Goal: Download file/media

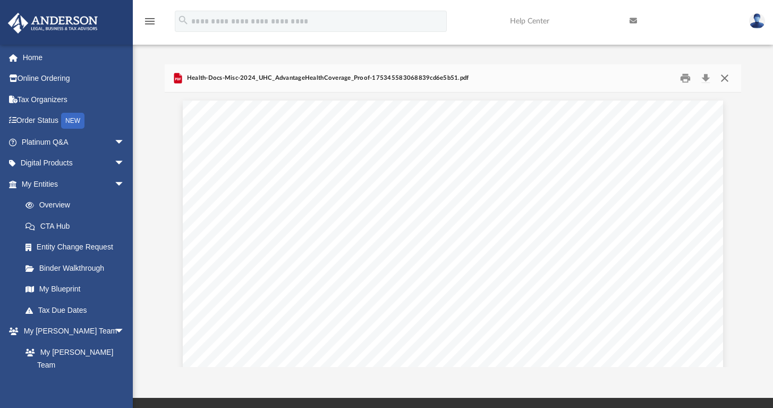
click at [726, 79] on button "Close" at bounding box center [724, 78] width 19 height 16
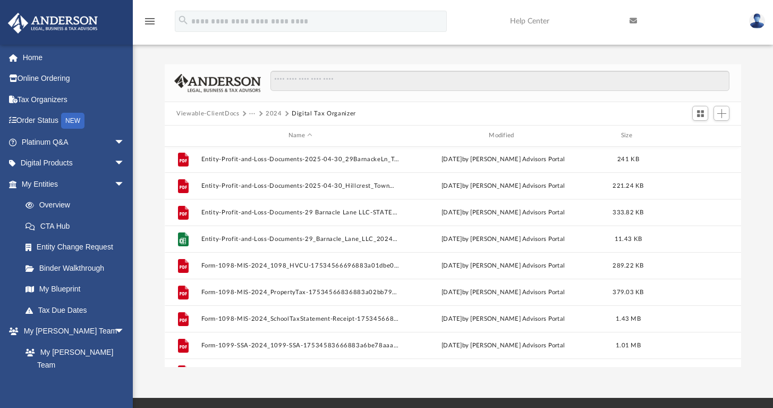
scroll to position [522, 0]
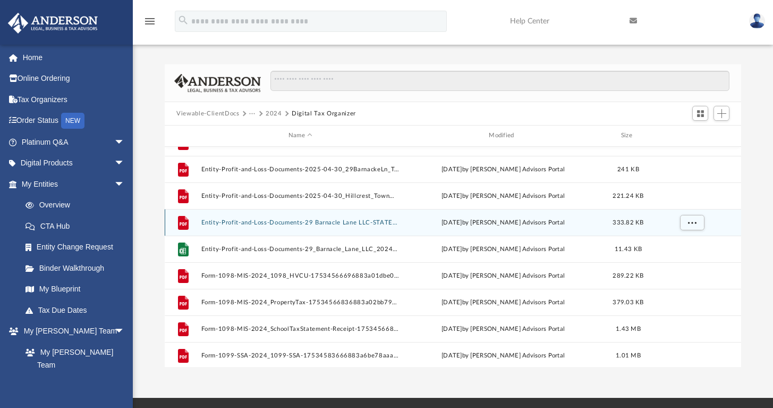
click at [276, 220] on button "Entity-Profit-and-Loss-Documents-29 Barnacle Lane LLC-STATEMENT-12-31-2024-a28b…" at bounding box center [300, 222] width 198 height 7
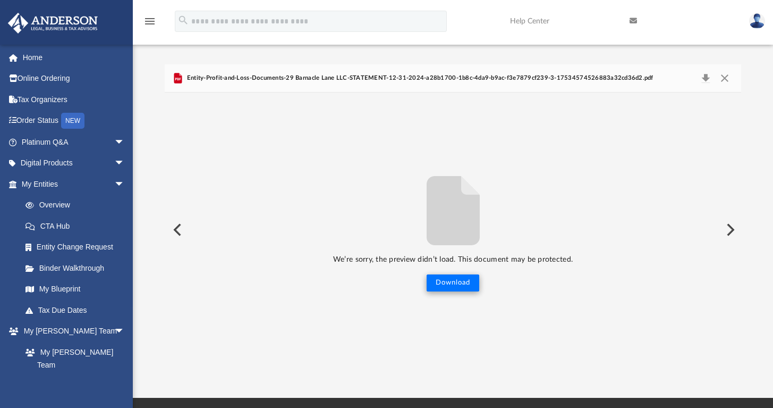
click at [447, 281] on button "Download" at bounding box center [453, 282] width 53 height 17
click at [176, 226] on button "Preview" at bounding box center [176, 230] width 23 height 30
click at [179, 226] on button "Preview" at bounding box center [176, 230] width 23 height 30
click at [726, 75] on button "Close" at bounding box center [724, 78] width 19 height 15
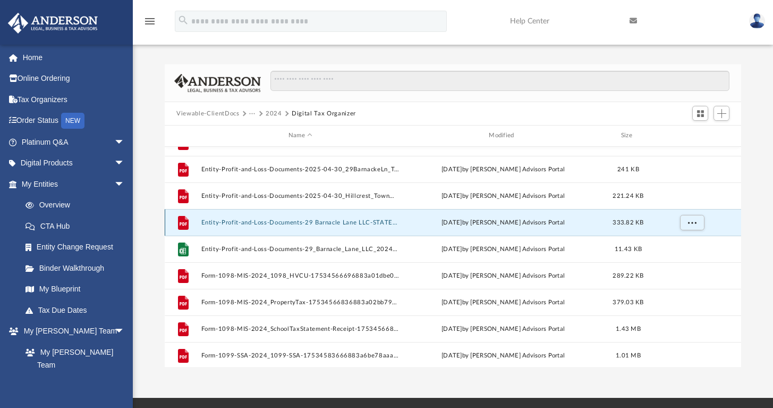
click at [242, 219] on button "Entity-Profit-and-Loss-Documents-29 Barnacle Lane LLC-STATEMENT-12-31-2024-a28b…" at bounding box center [300, 222] width 198 height 7
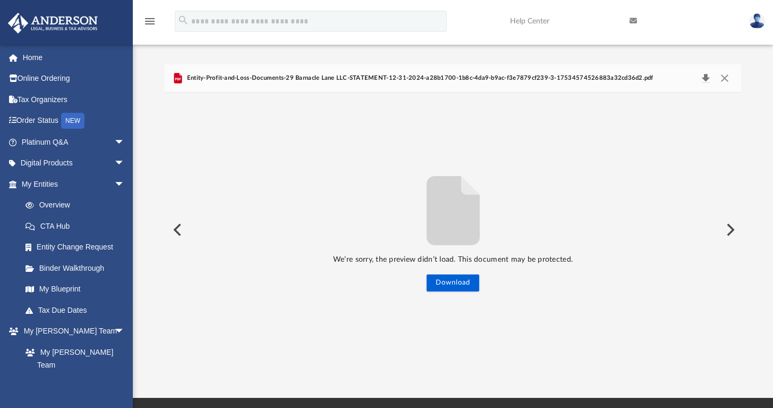
click at [705, 76] on button "Download" at bounding box center [705, 78] width 19 height 15
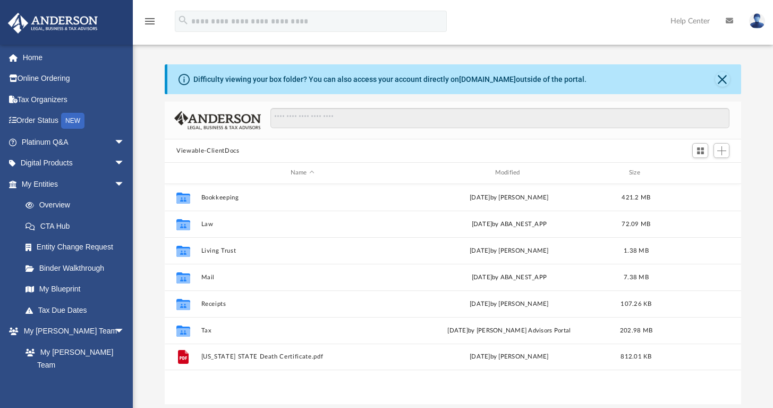
scroll to position [9, 9]
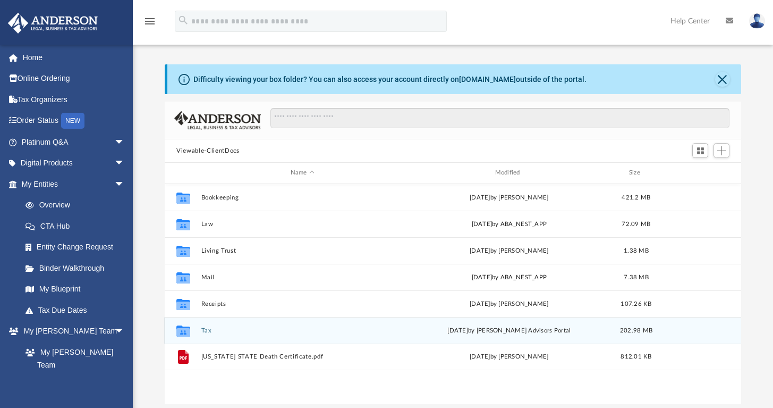
click at [201, 329] on button "Tax" at bounding box center [302, 330] width 203 height 7
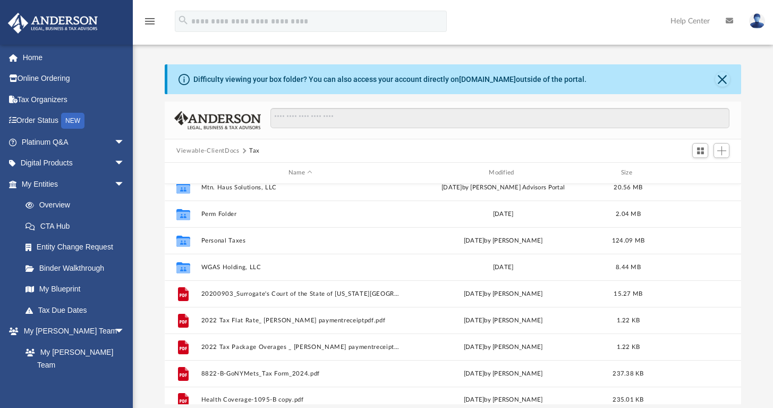
scroll to position [98, 0]
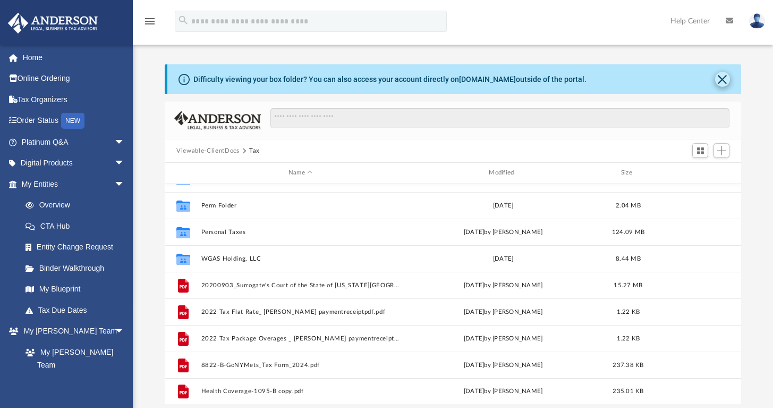
click at [722, 78] on button "Close" at bounding box center [722, 79] width 15 height 15
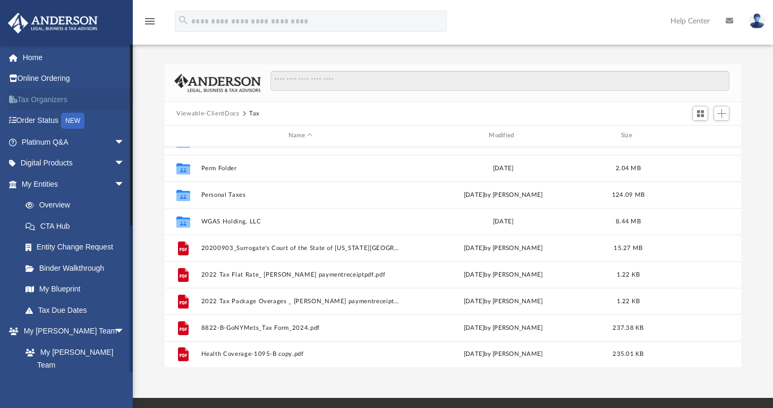
click at [50, 96] on link "Tax Organizers" at bounding box center [73, 99] width 133 height 21
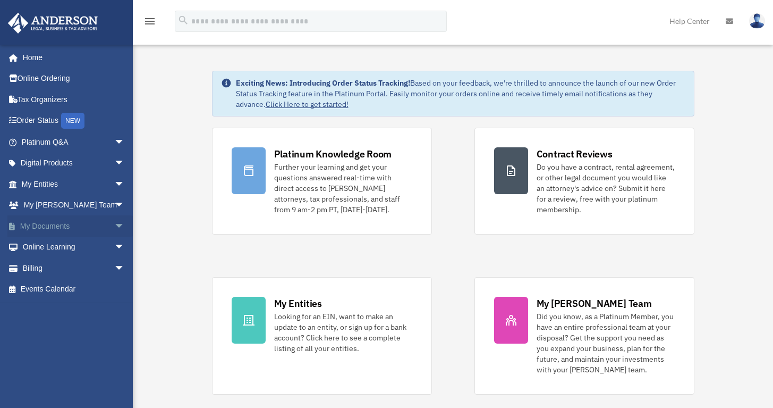
click at [114, 220] on span "arrow_drop_down" at bounding box center [124, 226] width 21 height 22
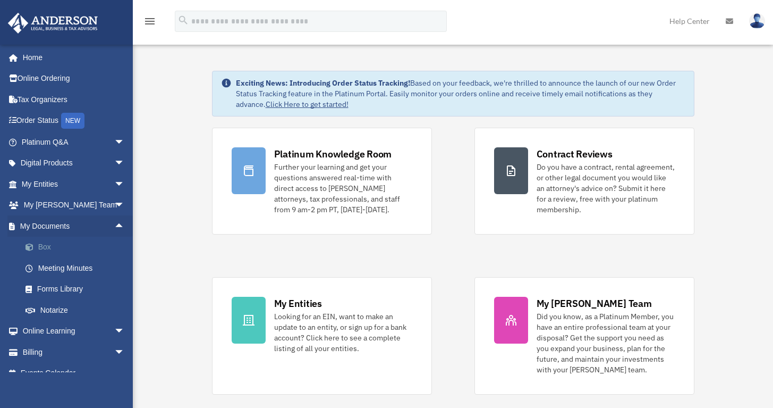
click at [45, 246] on link "Box" at bounding box center [78, 247] width 126 height 21
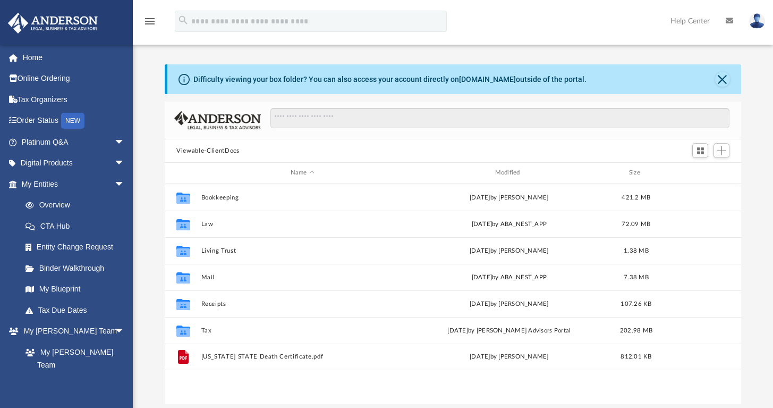
scroll to position [234, 568]
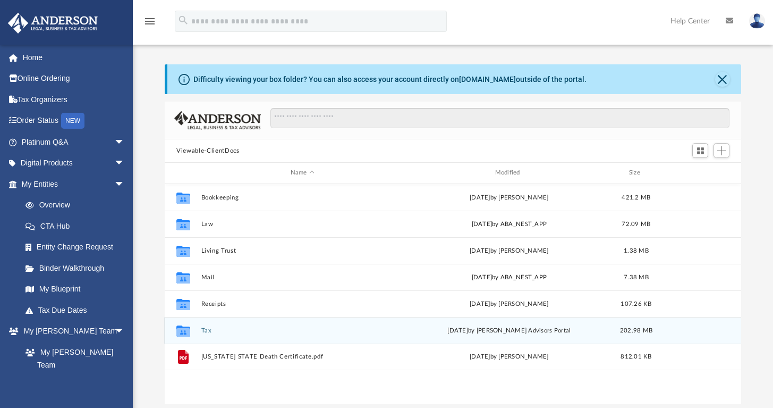
click at [208, 327] on button "Tax" at bounding box center [302, 330] width 203 height 7
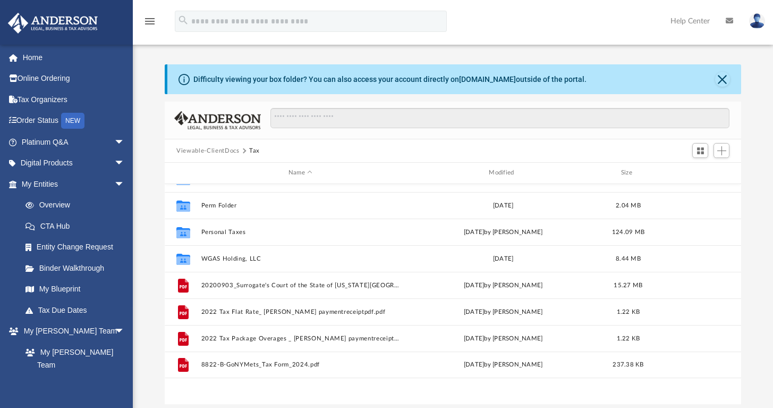
scroll to position [30, 0]
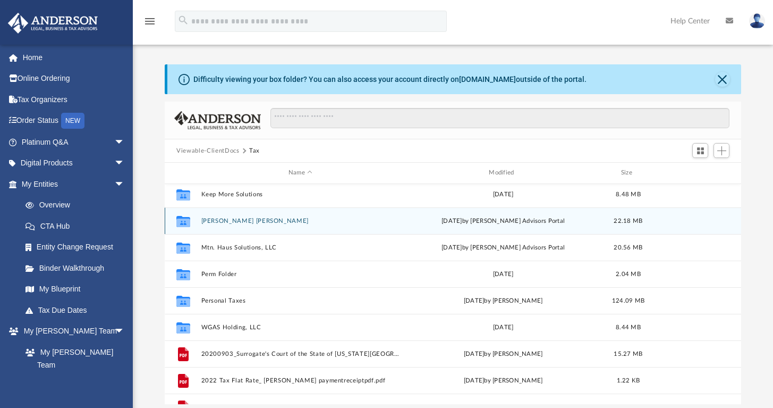
click at [249, 221] on button "Larsen Granell, Irene" at bounding box center [300, 220] width 198 height 7
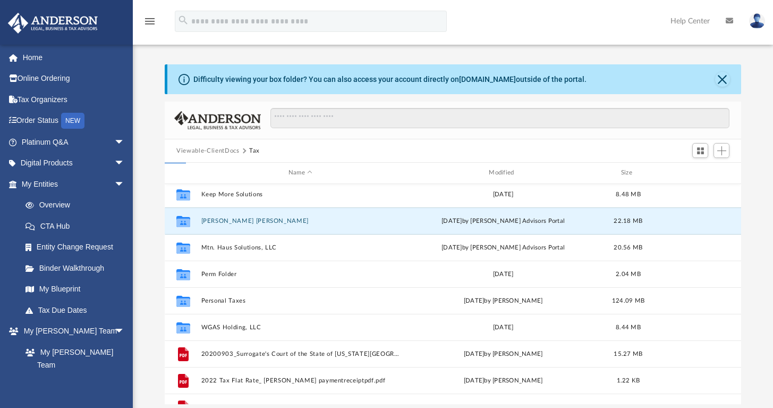
scroll to position [0, 0]
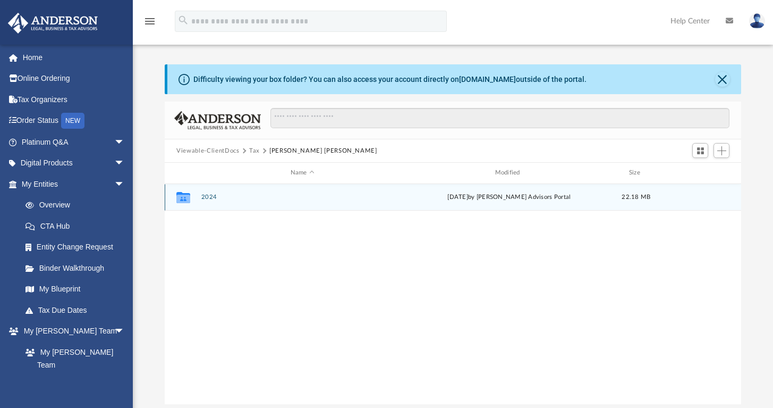
click at [179, 200] on icon "grid" at bounding box center [183, 199] width 14 height 9
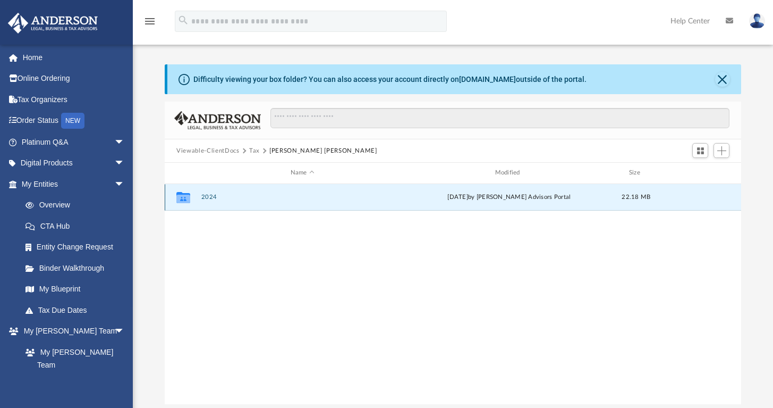
click at [179, 200] on icon "grid" at bounding box center [183, 199] width 14 height 9
click at [182, 198] on icon "grid" at bounding box center [183, 199] width 14 height 9
click at [213, 196] on button "2024" at bounding box center [302, 196] width 203 height 7
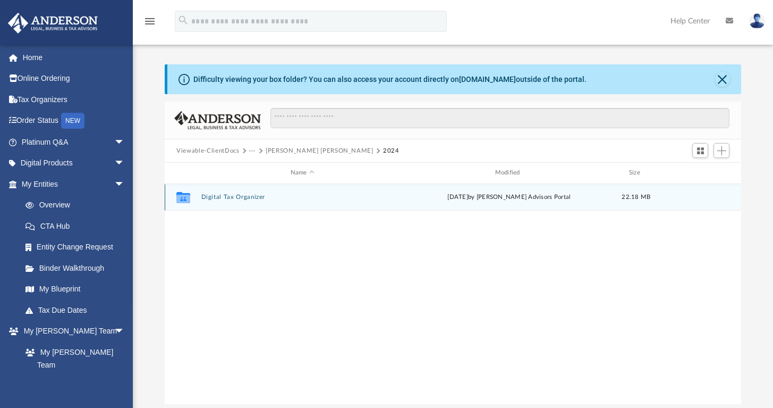
click at [251, 196] on button "Digital Tax Organizer" at bounding box center [302, 196] width 203 height 7
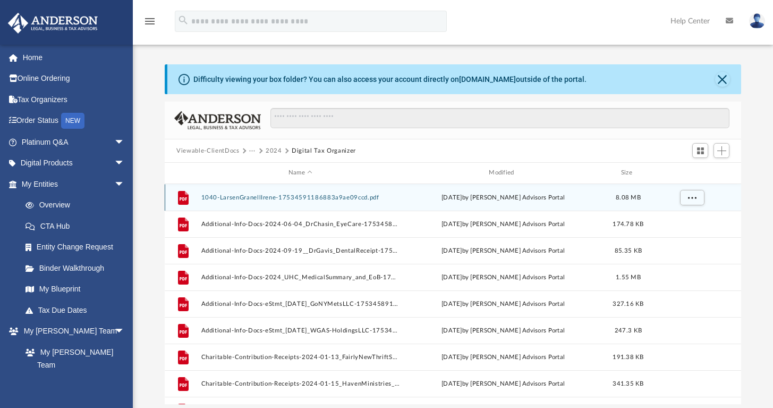
click at [250, 195] on button "1040-LarsenGranellIrene-17534591186883a9ae09ccd.pdf" at bounding box center [300, 197] width 198 height 7
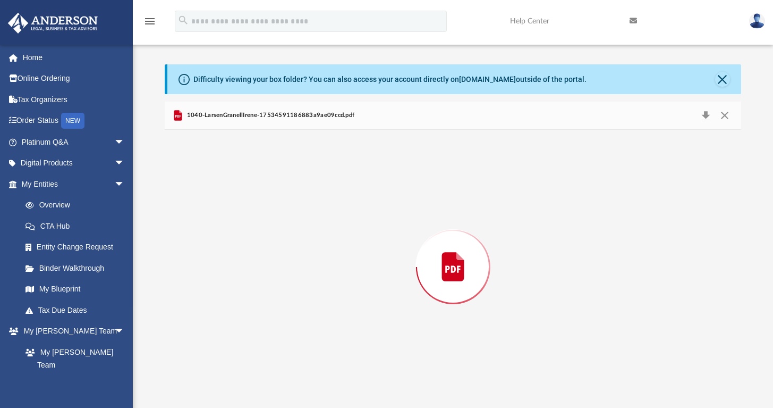
scroll to position [3738, 0]
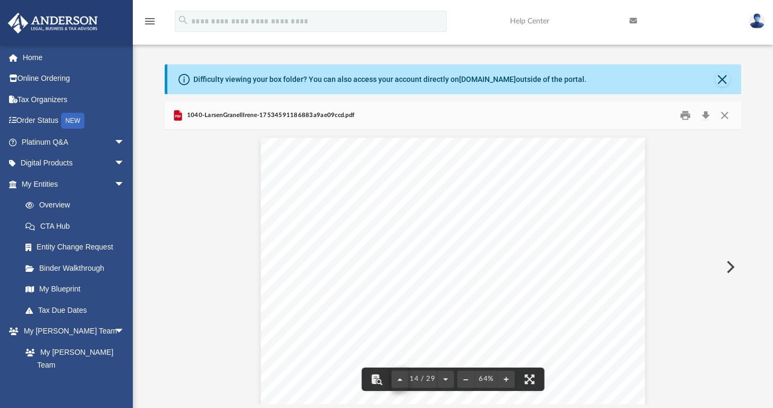
click at [400, 377] on button "File preview" at bounding box center [399, 378] width 17 height 23
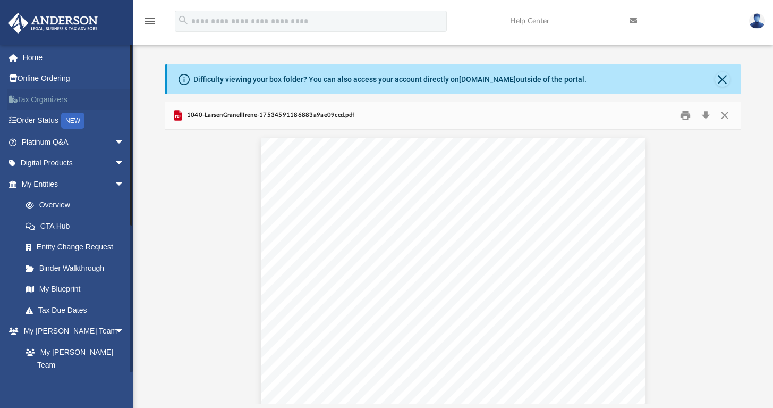
click at [49, 98] on link "Tax Organizers" at bounding box center [73, 99] width 133 height 21
